Goal: Information Seeking & Learning: Find specific fact

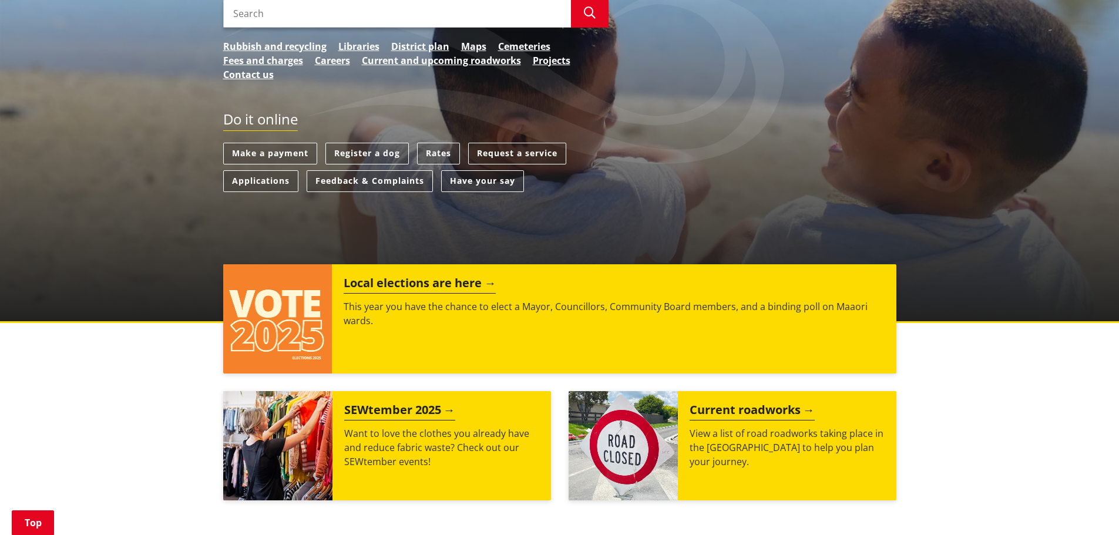
scroll to position [176, 0]
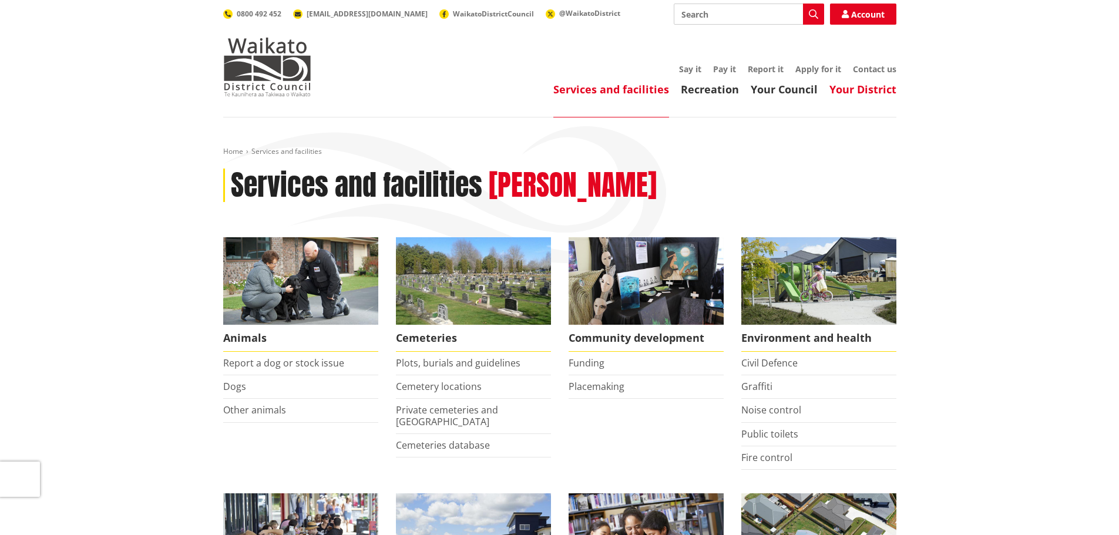
click at [892, 87] on link "Your District" at bounding box center [862, 89] width 67 height 14
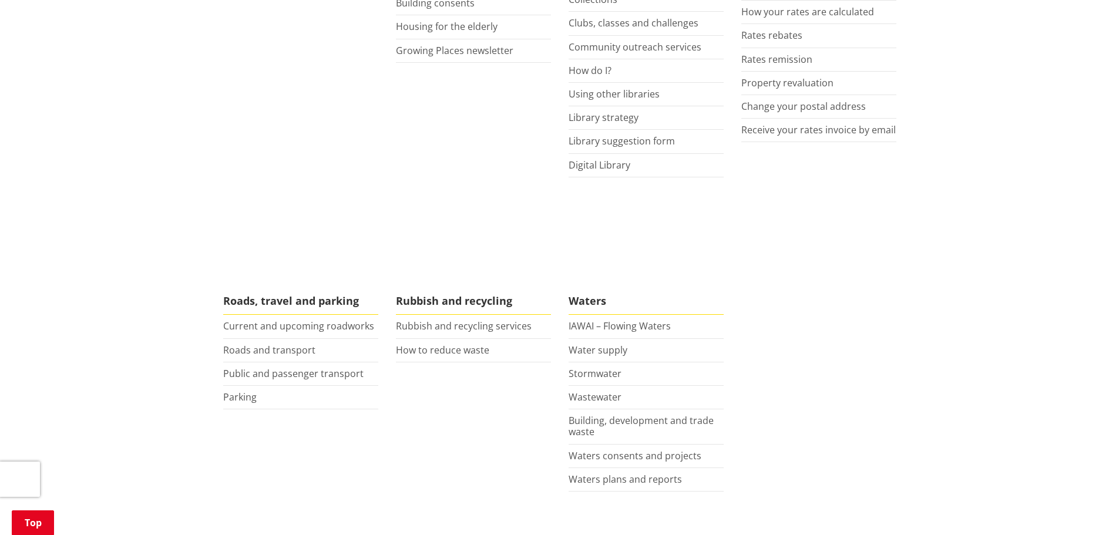
scroll to position [705, 0]
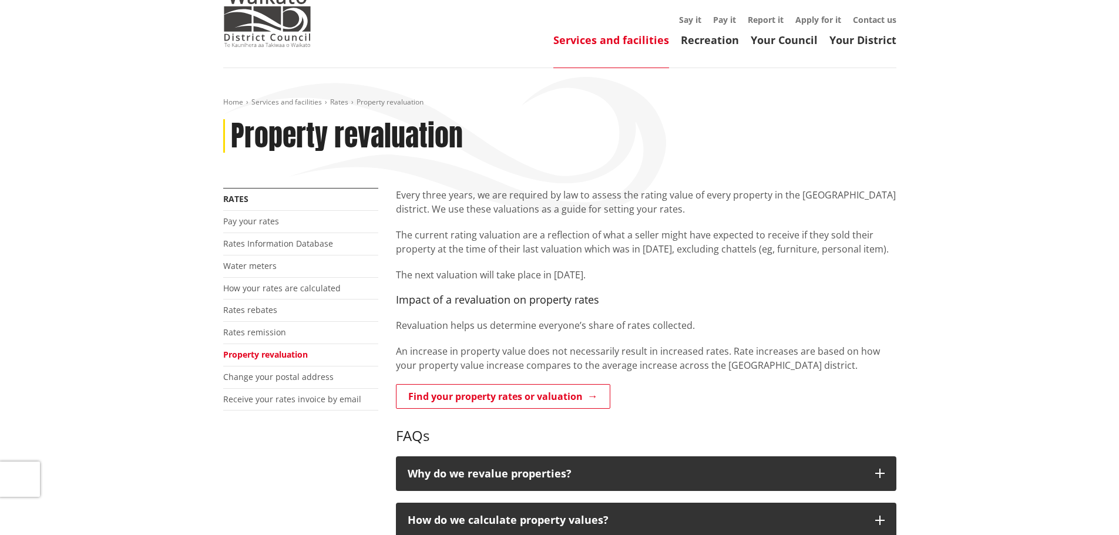
scroll to position [117, 0]
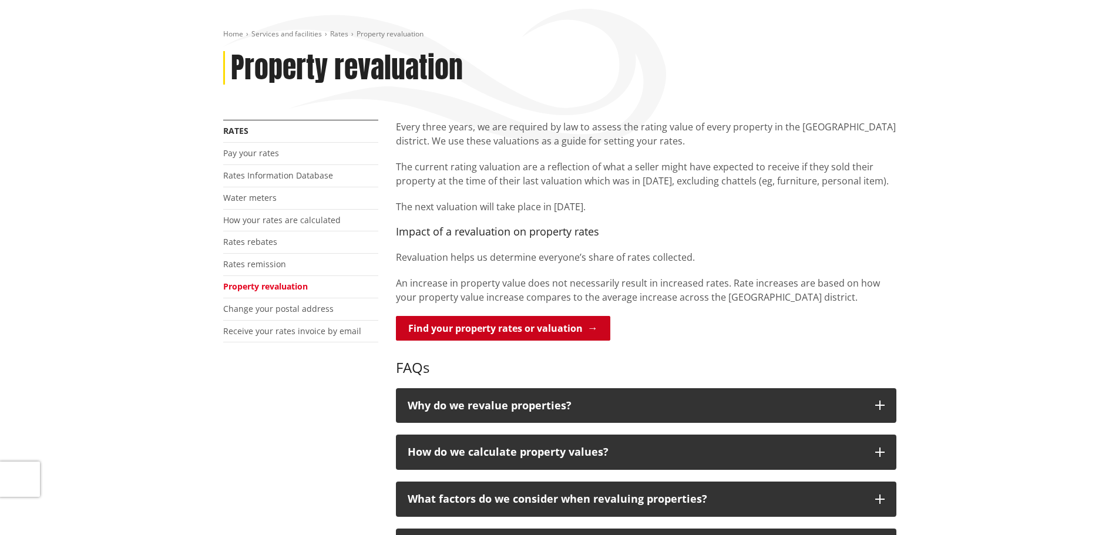
click at [576, 331] on link "Find your property rates or valuation" at bounding box center [503, 328] width 214 height 25
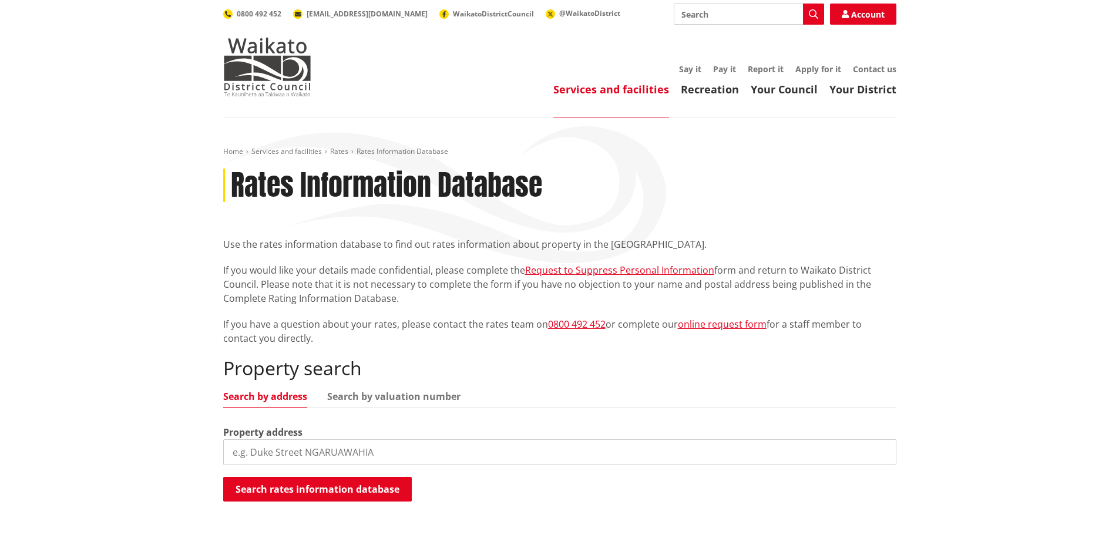
click at [274, 451] on input "search" at bounding box center [559, 452] width 673 height 26
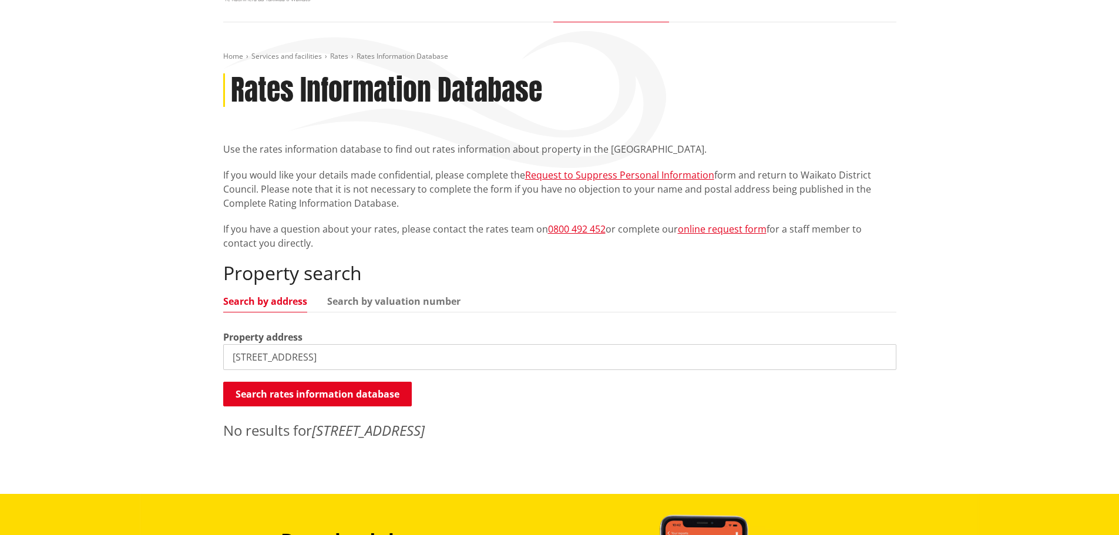
scroll to position [117, 0]
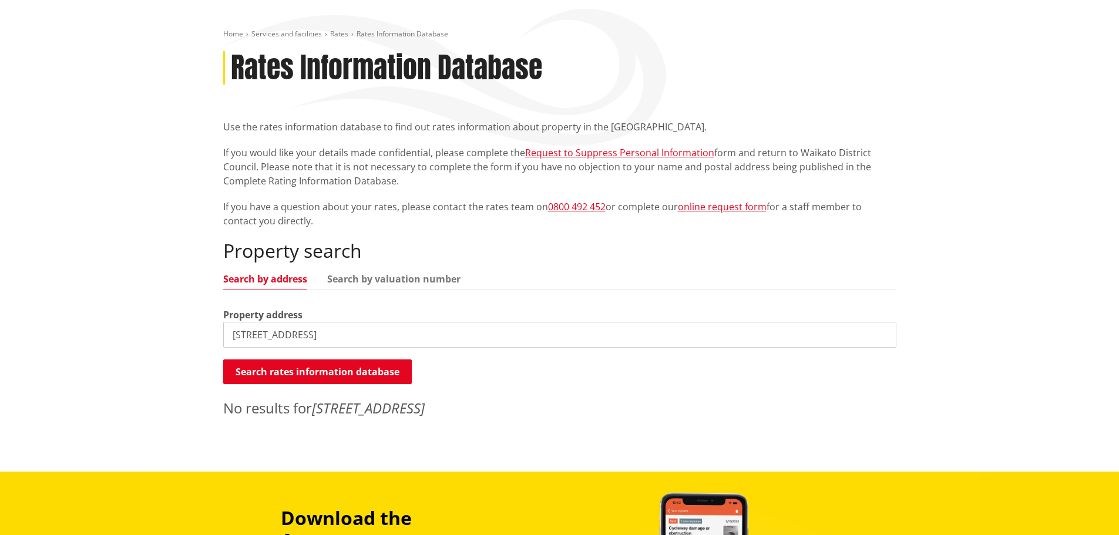
drag, startPoint x: 382, startPoint y: 330, endPoint x: 291, endPoint y: 334, distance: 91.7
click at [291, 334] on input "[STREET_ADDRESS]" at bounding box center [559, 335] width 673 height 26
type input "[STREET_ADDRESS]"
click at [310, 368] on button "Search rates information database" at bounding box center [317, 371] width 189 height 25
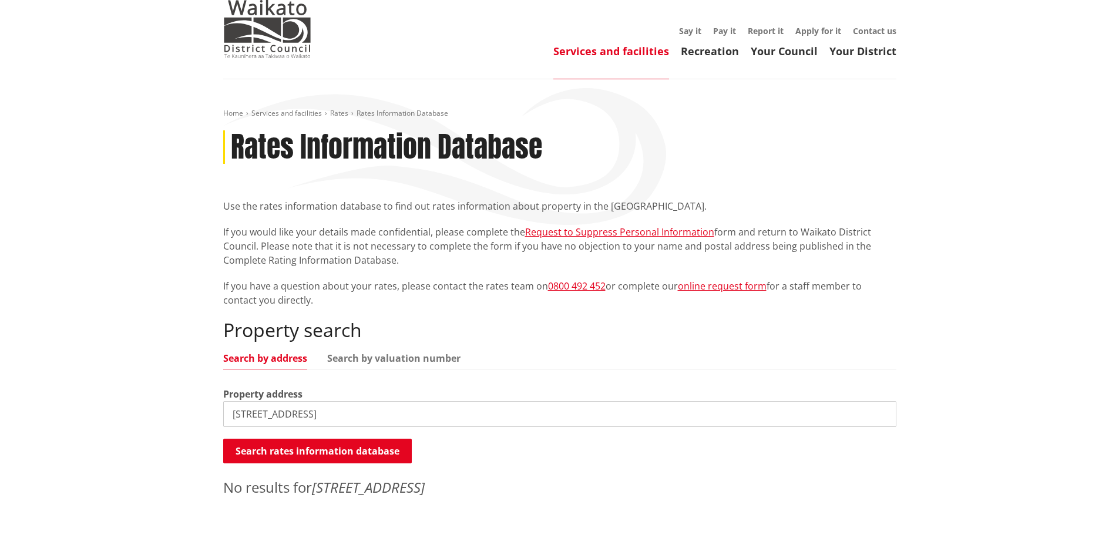
scroll to position [59, 0]
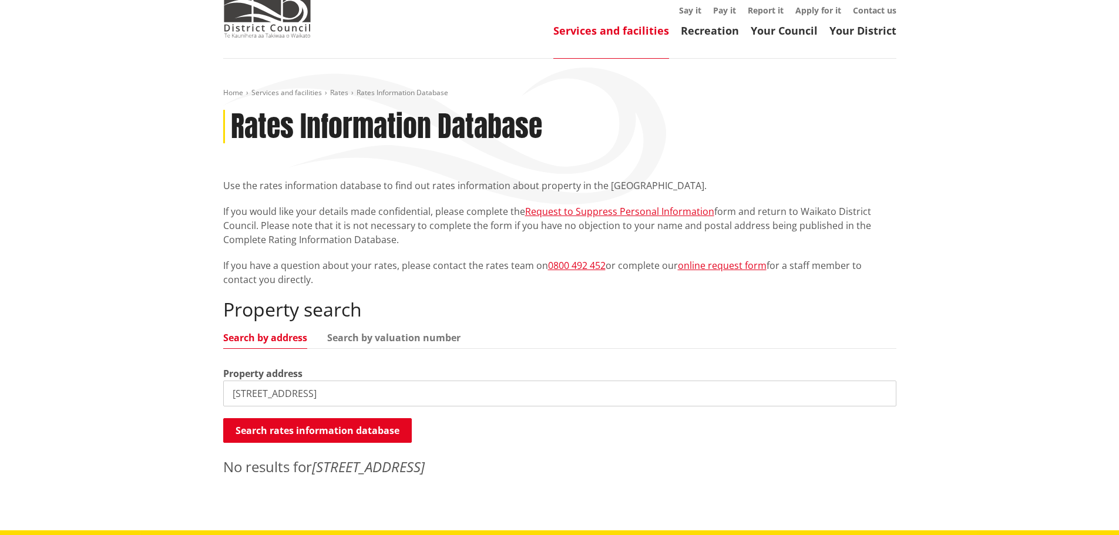
drag, startPoint x: 312, startPoint y: 395, endPoint x: 206, endPoint y: 395, distance: 106.3
click at [206, 395] on div "Home Services and facilities Rates Rates Information Database Rates Information…" at bounding box center [559, 295] width 1119 height 472
type input "Whitianga"
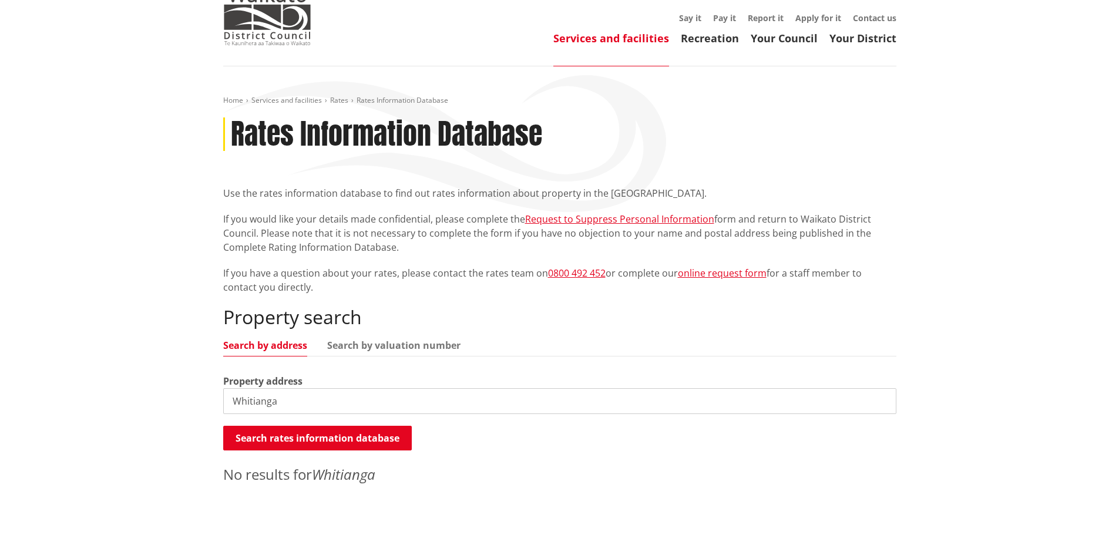
scroll to position [0, 0]
